Goal: Task Accomplishment & Management: Complete application form

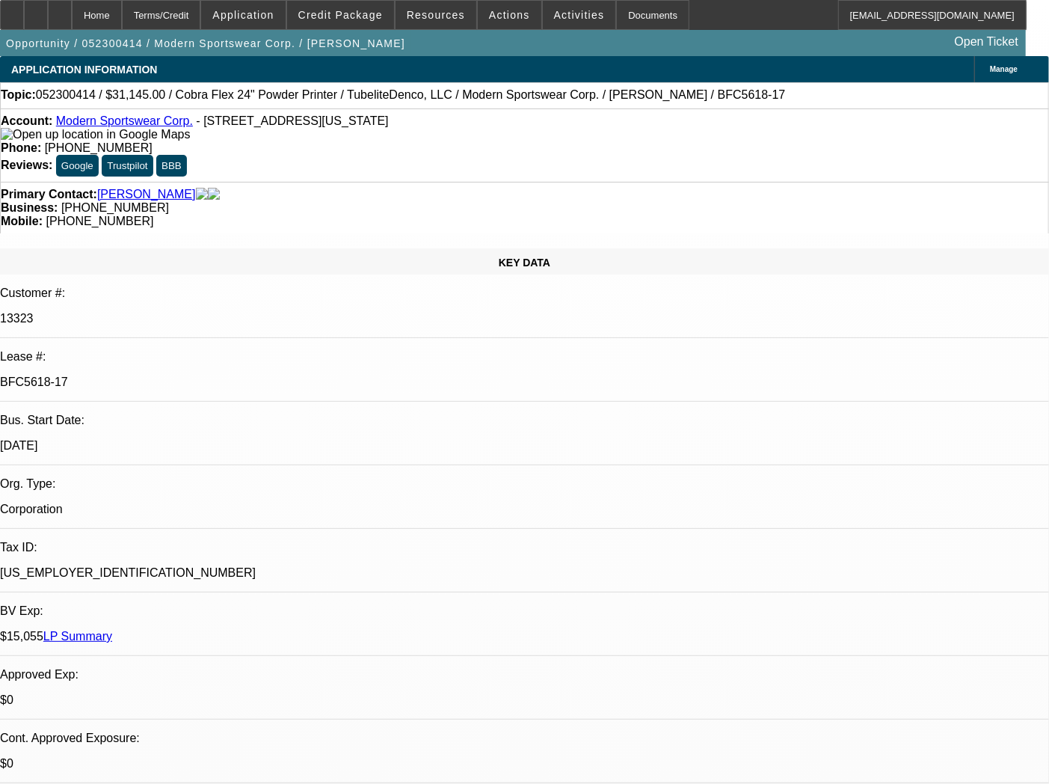
select select "0"
select select "2"
select select "0"
select select "2"
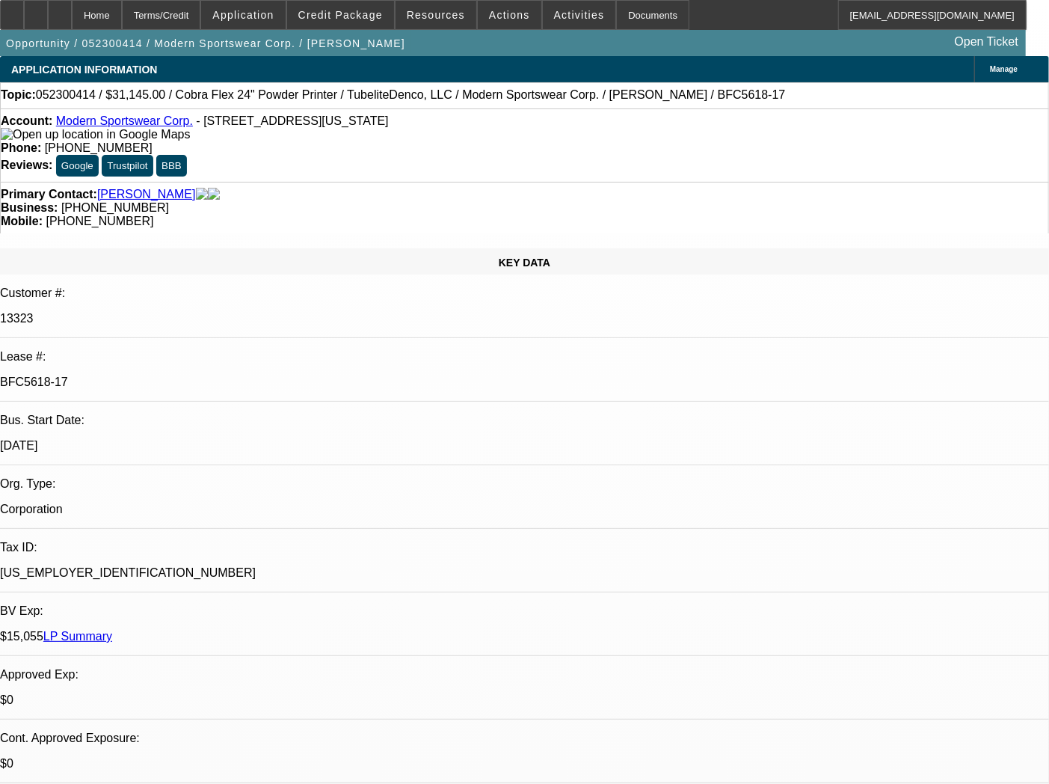
select select "0"
select select "2"
select select "0"
select select "2"
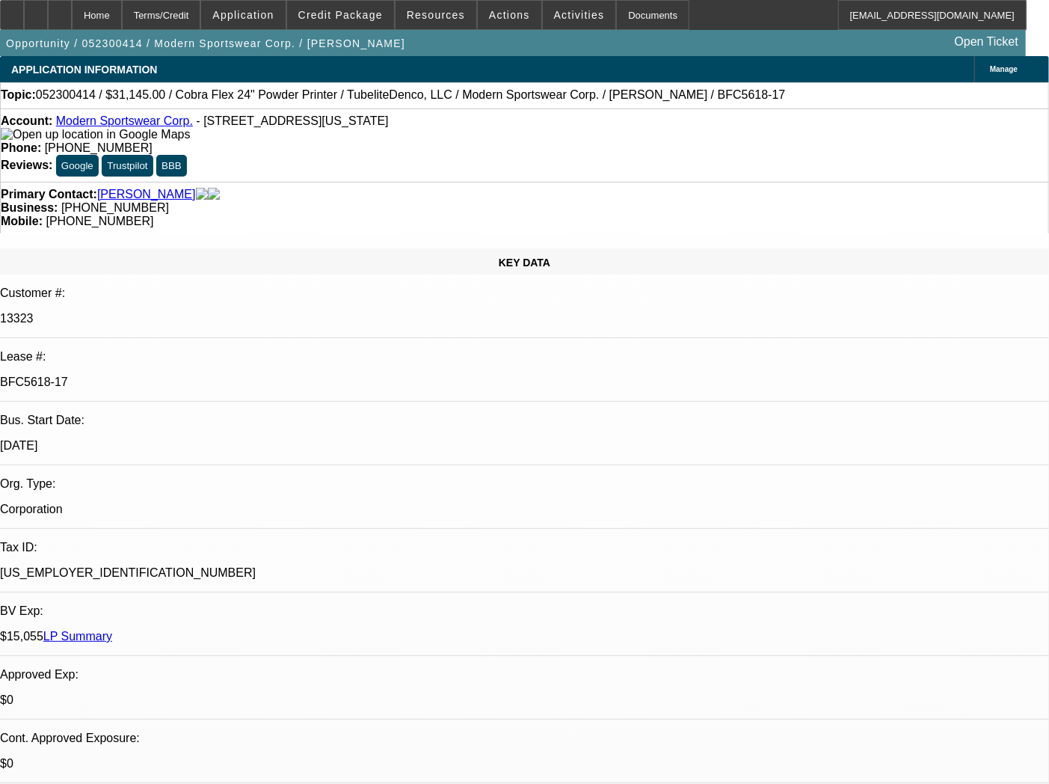
select select "0"
select select "2"
select select "0"
select select "6"
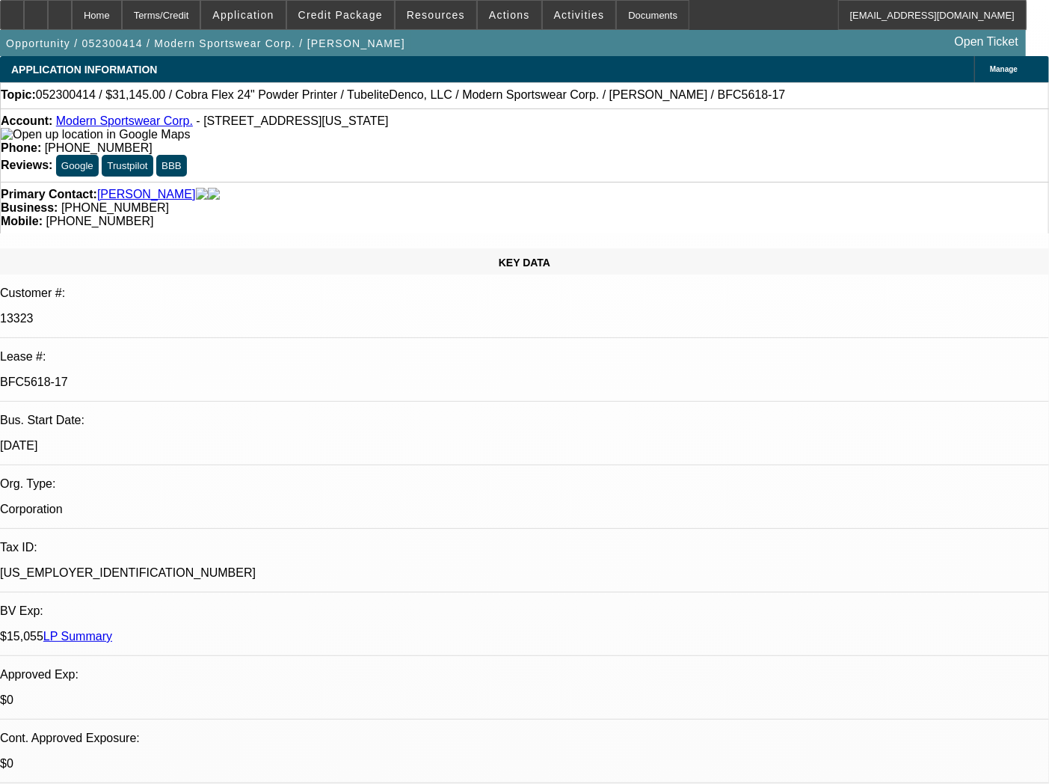
select select "0"
select select "6"
click at [638, 16] on div "Documents" at bounding box center [652, 15] width 73 height 30
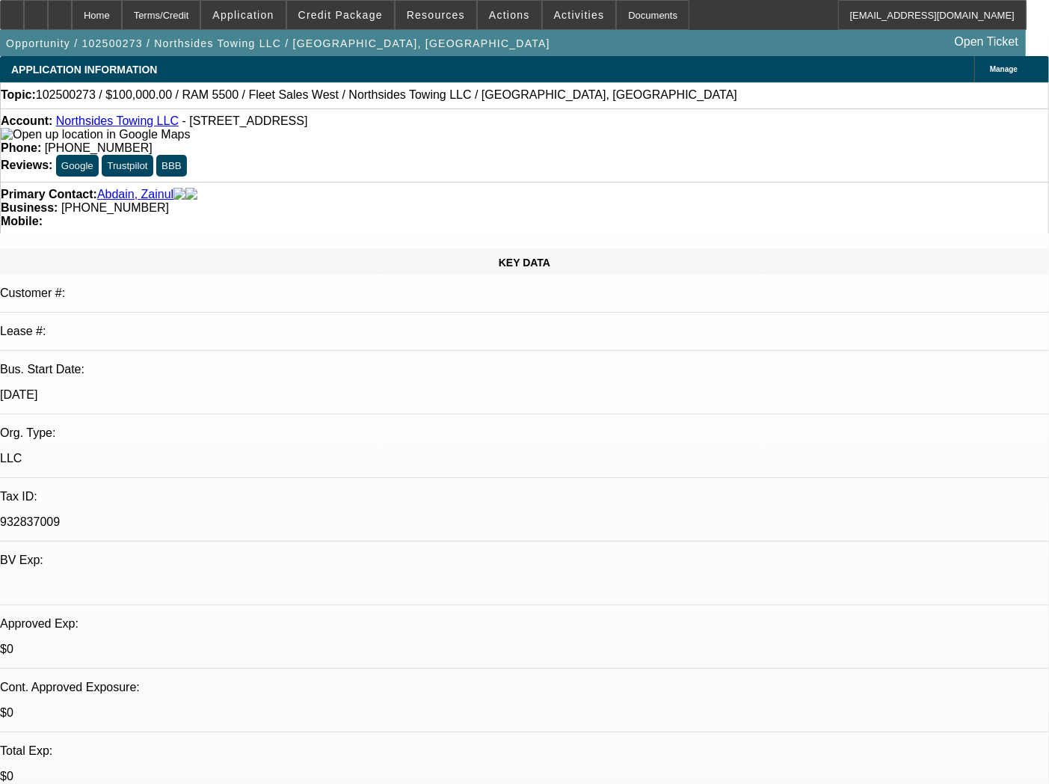
select select "0"
select select "2"
select select "0.1"
select select "4"
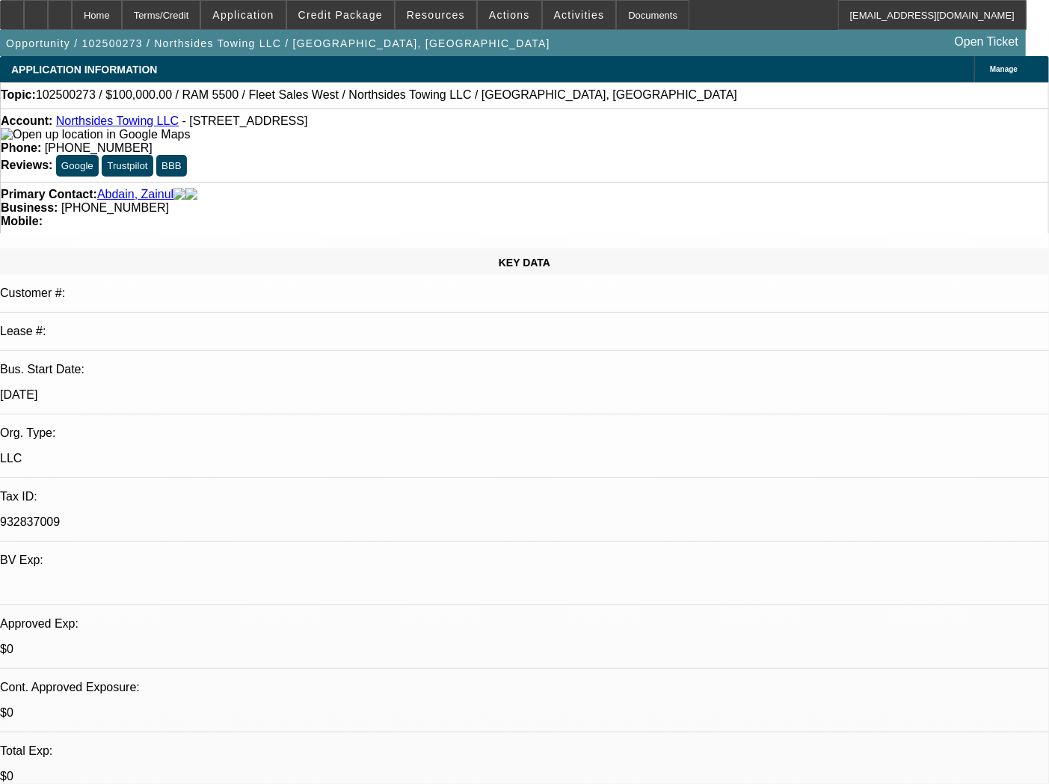
select select "0"
select select "2"
select select "0.1"
select select "4"
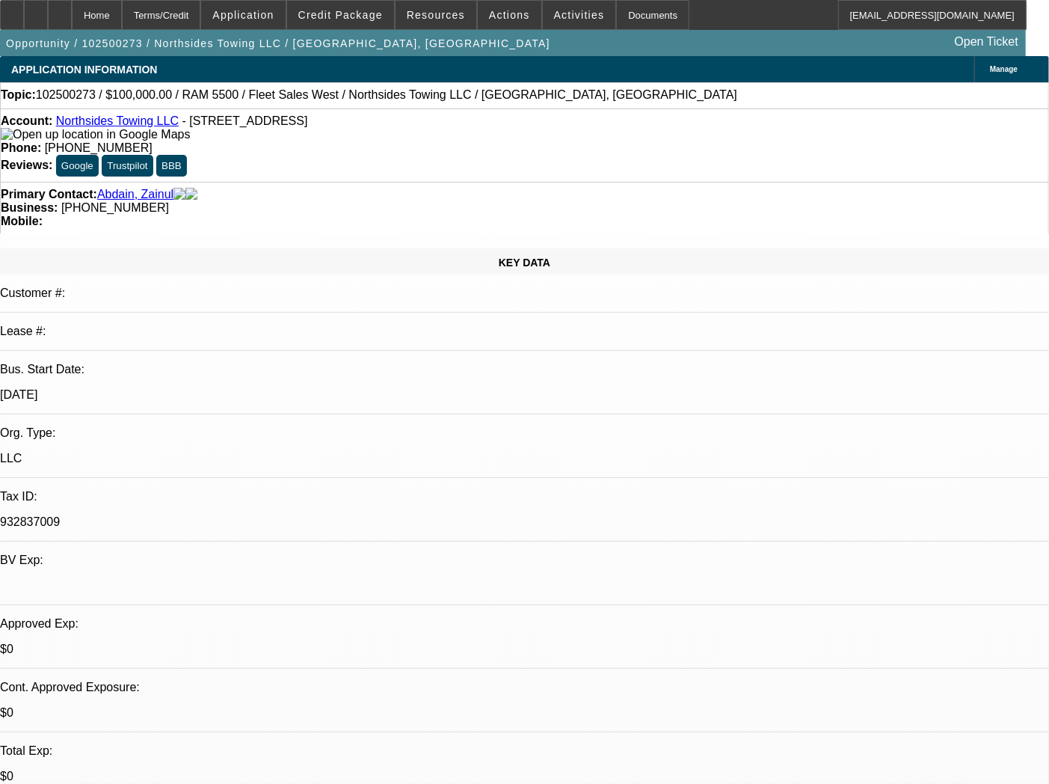
click at [221, 114] on div "Account: Northsides Towing LLC - 9624 Airport Way, Snohomish, WA 98296 Phone: (…" at bounding box center [524, 144] width 1049 height 73
drag, startPoint x: 177, startPoint y: 122, endPoint x: 249, endPoint y: 129, distance: 72.1
click at [249, 127] on span "- 9624 Airport Way, Snohomish, WA 98296" at bounding box center [245, 120] width 126 height 13
copy span "9624 Airport Way"
click at [299, 99] on span "102500273 / $100,000.00 / RAM 5500 / Fleet Sales West / Northsides Towing LLC /…" at bounding box center [386, 94] width 701 height 13
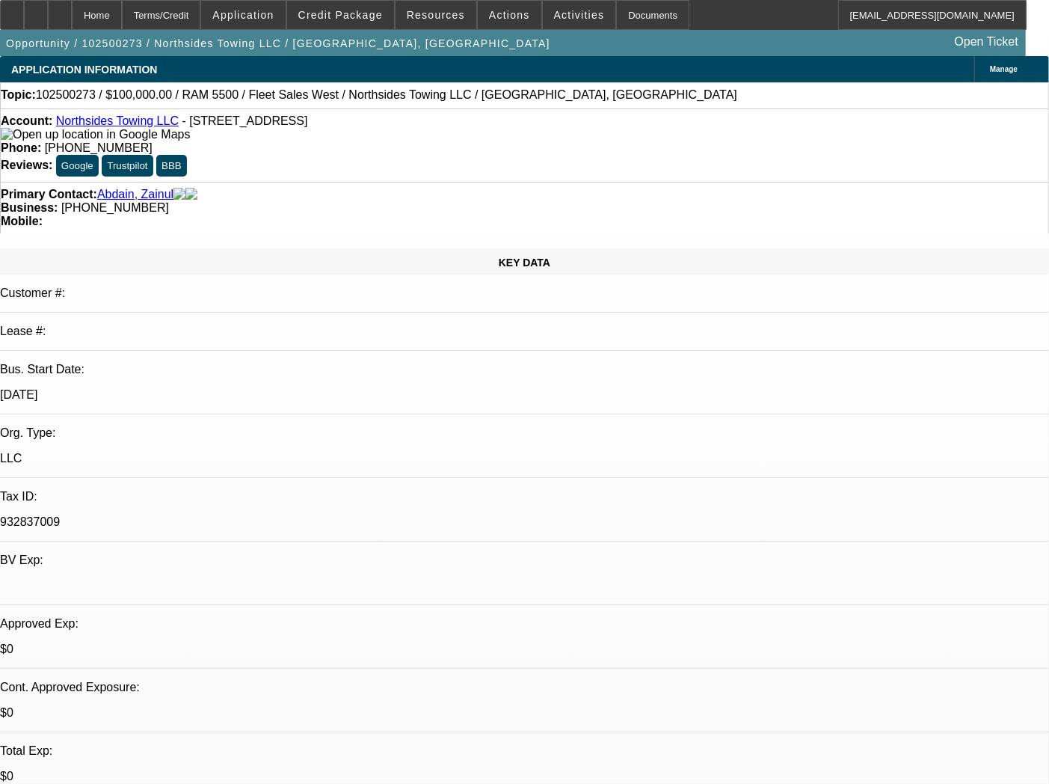
drag, startPoint x: 256, startPoint y: 120, endPoint x: 302, endPoint y: 124, distance: 46.6
click at [302, 124] on span "- 9624 Airport Way, Snohomish, WA 98296" at bounding box center [245, 120] width 126 height 13
copy span "Snohomish"
click at [247, 141] on div "Account: Northsides Towing LLC - 9624 Airport Way, Snohomish, WA 98296" at bounding box center [525, 127] width 1048 height 27
drag, startPoint x: 73, startPoint y: 144, endPoint x: 49, endPoint y: 128, distance: 29.2
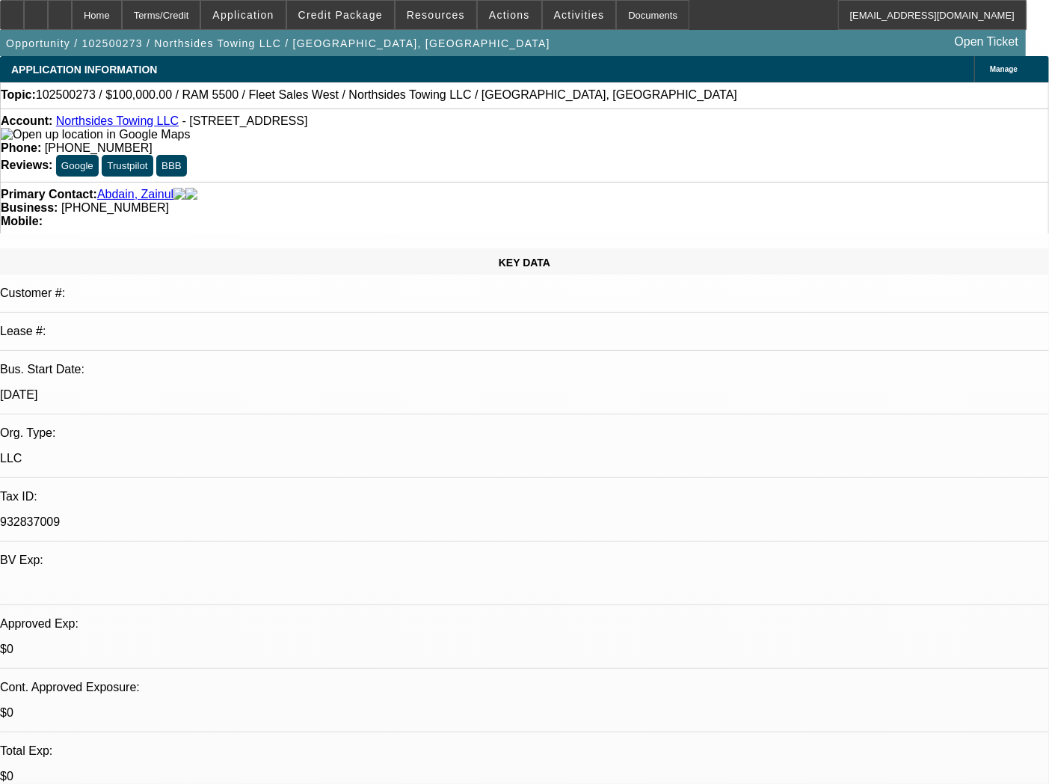
click at [49, 128] on div "Account: Northsides Towing LLC - 9624 Airport Way, Snohomish, WA 98296" at bounding box center [525, 127] width 1048 height 27
click at [49, 127] on strong "Account:" at bounding box center [27, 120] width 52 height 13
drag, startPoint x: 67, startPoint y: 123, endPoint x: 51, endPoint y: 136, distance: 20.8
click at [51, 136] on div "Account: Northsides Towing LLC - 9624 Airport Way, Snohomish, WA 98296" at bounding box center [525, 127] width 1048 height 27
copy div "Northsides Towing LLC - 9624 Airport Way, Snohomish, WA 98296"
